Goal: Complete application form: Complete application form

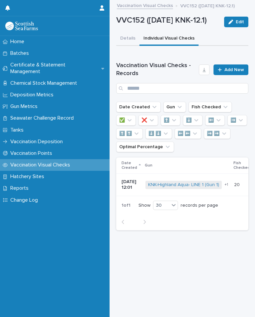
click at [236, 72] on span "Add New" at bounding box center [235, 69] width 20 height 5
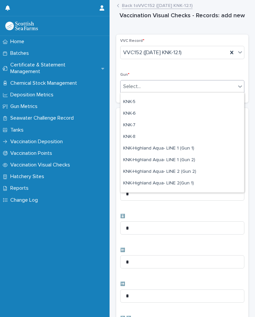
scroll to position [159, 0]
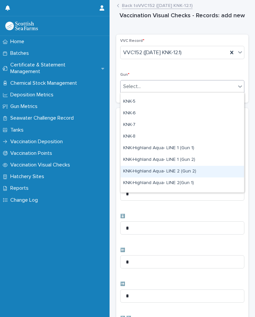
click at [191, 171] on div "KNK-Highland Aqua- LINE 2 (Gun 2)" at bounding box center [183, 172] width 124 height 12
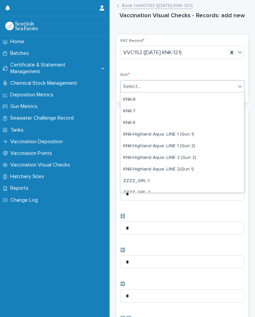
scroll to position [176, 0]
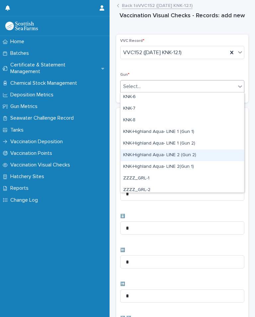
click at [193, 156] on div "KNK-Highland Aqua- LINE 2 (Gun 2)" at bounding box center [183, 155] width 124 height 12
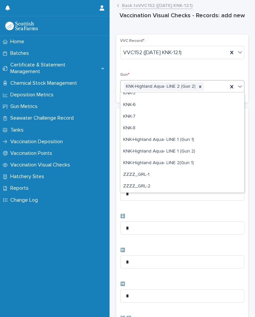
scroll to position [169, 0]
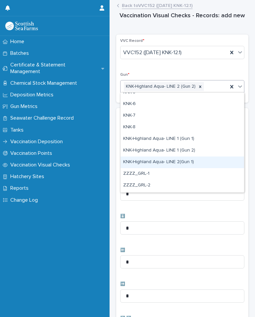
click at [183, 162] on div "KNK-Highland Aqua- LINE 2(Gun 1)" at bounding box center [183, 162] width 124 height 12
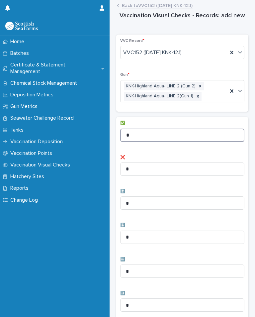
click at [169, 132] on input "*" at bounding box center [182, 135] width 124 height 13
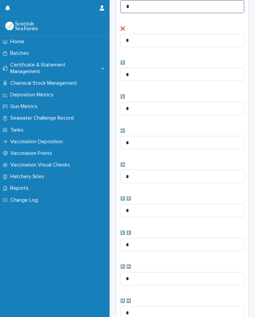
scroll to position [131, 0]
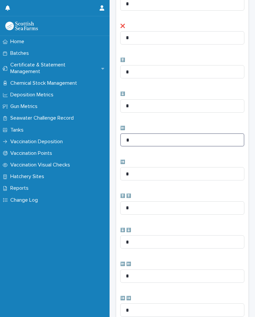
click at [171, 143] on input "*" at bounding box center [182, 139] width 124 height 13
type input "*"
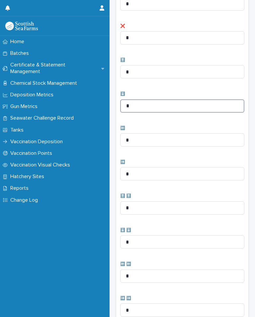
click at [154, 100] on input "*" at bounding box center [182, 105] width 124 height 13
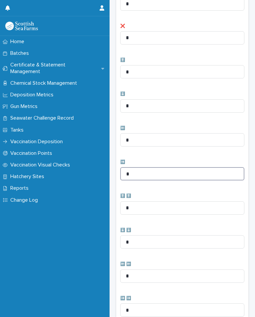
click at [161, 173] on input "*" at bounding box center [182, 173] width 124 height 13
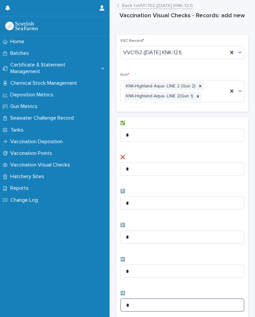
scroll to position [0, 0]
type input "*"
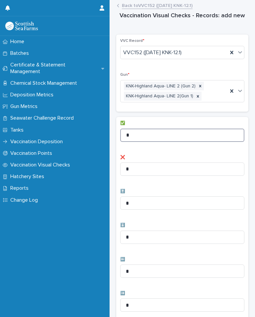
click at [176, 132] on input "*" at bounding box center [182, 135] width 124 height 13
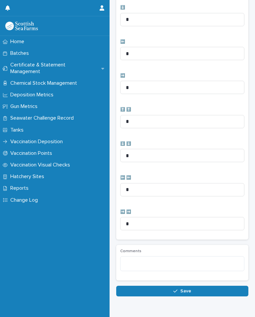
scroll to position [217, 0]
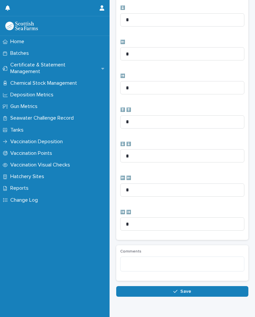
type input "**"
click at [171, 289] on button "Save" at bounding box center [182, 291] width 132 height 11
